Goal: Task Accomplishment & Management: Use online tool/utility

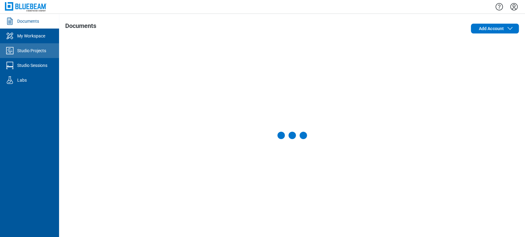
click at [35, 55] on link "Studio Projects" at bounding box center [29, 50] width 59 height 15
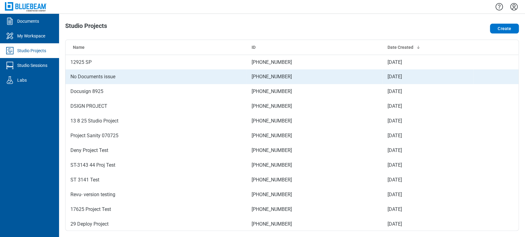
click at [147, 71] on td "No Documents issue" at bounding box center [156, 77] width 181 height 15
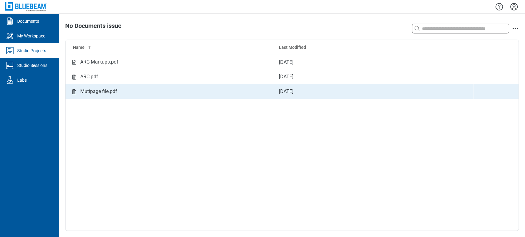
click at [116, 92] on div "Mutipage file.pdf" at bounding box center [98, 92] width 37 height 8
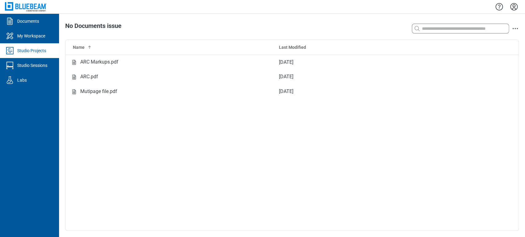
click at [48, 47] on link "Studio Projects" at bounding box center [29, 50] width 59 height 15
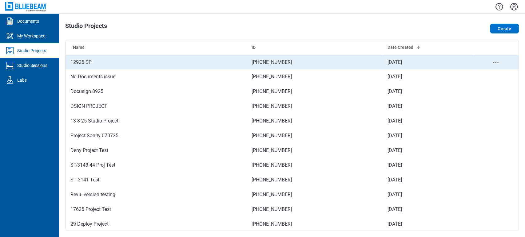
click at [86, 61] on td "12925 SP" at bounding box center [156, 62] width 181 height 15
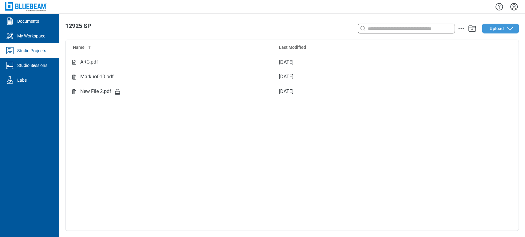
click at [498, 28] on span "Upload" at bounding box center [497, 29] width 14 height 6
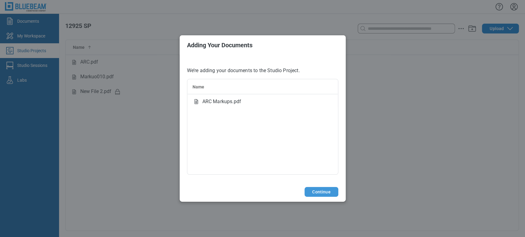
click at [328, 189] on button "Continue" at bounding box center [322, 192] width 34 height 10
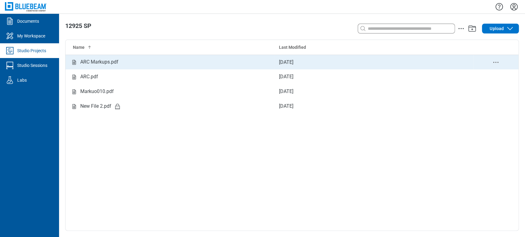
click at [100, 67] on td "ARC Markups.pdf" at bounding box center [170, 62] width 209 height 15
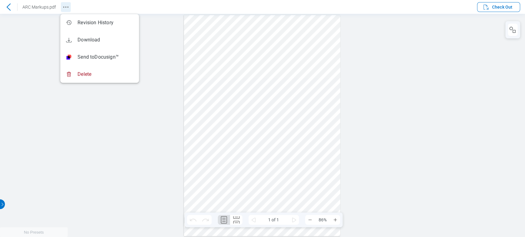
click at [66, 5] on icon "Revision History" at bounding box center [65, 6] width 7 height 7
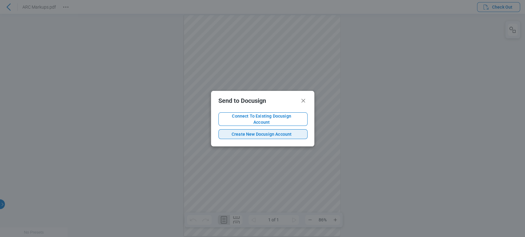
click at [251, 134] on span "Create New Docusign Account" at bounding box center [262, 134] width 76 height 6
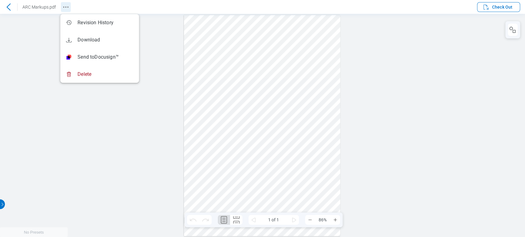
click at [69, 7] on icon "Revision History" at bounding box center [65, 6] width 7 height 7
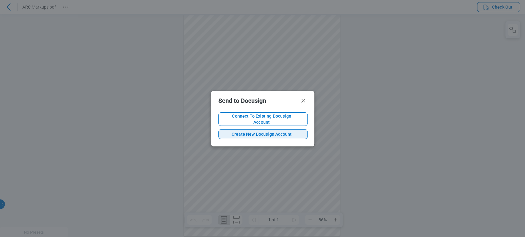
click at [265, 132] on span "Create New Docusign Account" at bounding box center [262, 134] width 76 height 6
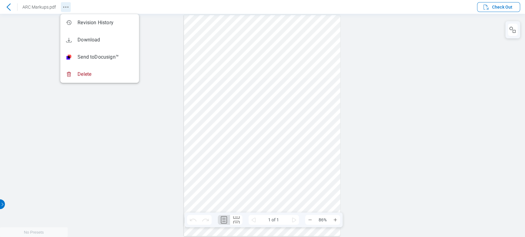
click at [64, 7] on icon "Revision History" at bounding box center [65, 6] width 7 height 7
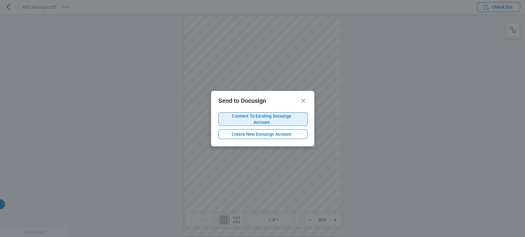
click at [244, 116] on span "Connect To Existing Docusign Account" at bounding box center [262, 119] width 76 height 12
